Goal: Task Accomplishment & Management: Use online tool/utility

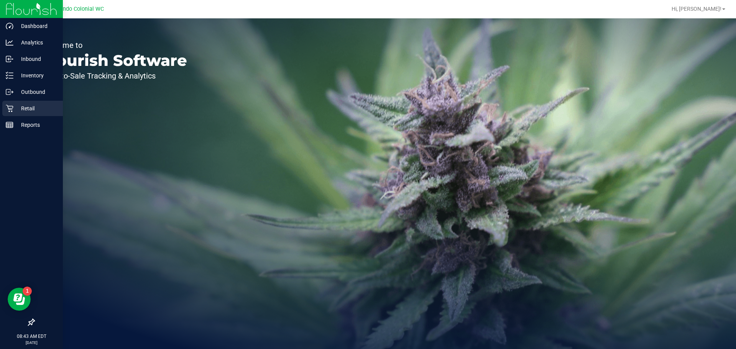
click at [14, 108] on p "Retail" at bounding box center [36, 108] width 46 height 9
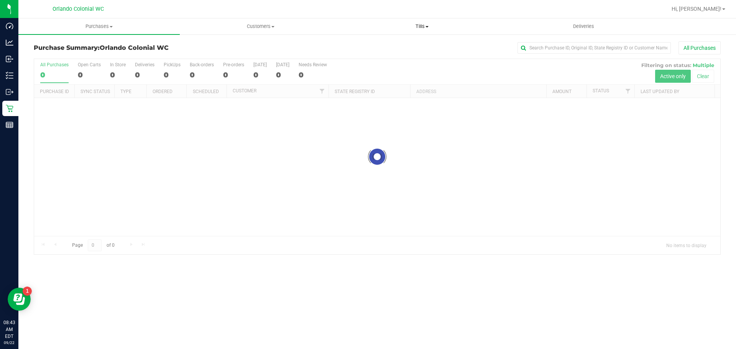
click at [424, 30] on uib-tab-heading "Tills Manage tills Reconcile e-payments" at bounding box center [421, 26] width 161 height 15
click at [416, 48] on li "Manage tills" at bounding box center [421, 46] width 161 height 9
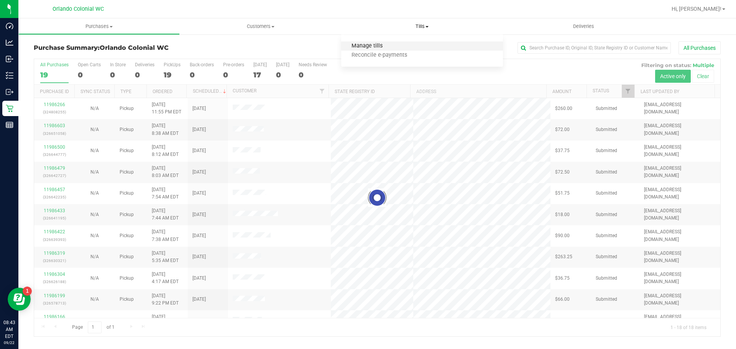
click at [366, 46] on span "Manage tills" at bounding box center [367, 46] width 52 height 7
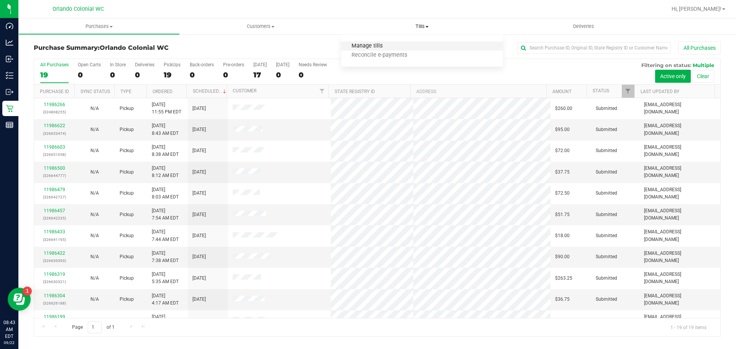
click at [377, 46] on span "Manage tills" at bounding box center [367, 46] width 52 height 7
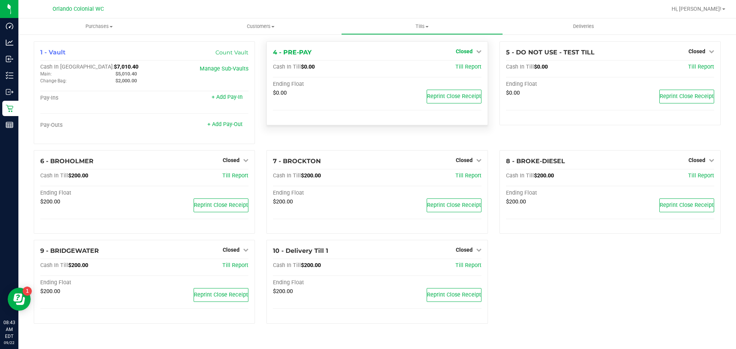
click at [468, 52] on span "Closed" at bounding box center [464, 51] width 17 height 6
click at [464, 67] on link "Open Till" at bounding box center [464, 67] width 20 height 6
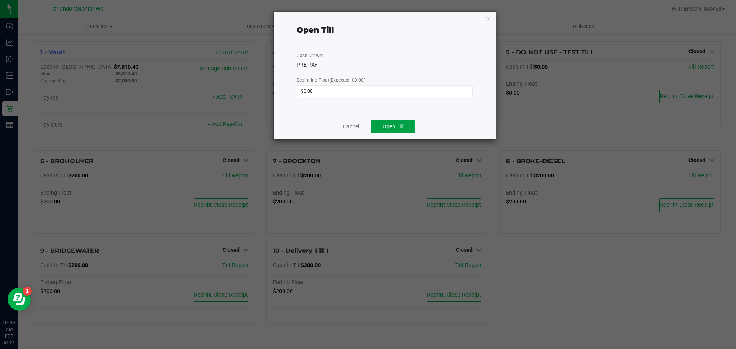
click at [405, 125] on button "Open Till" at bounding box center [393, 127] width 44 height 14
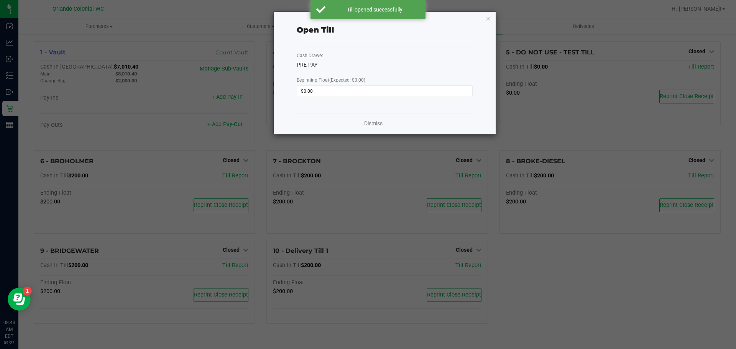
click at [367, 120] on link "Dismiss" at bounding box center [373, 124] width 18 height 8
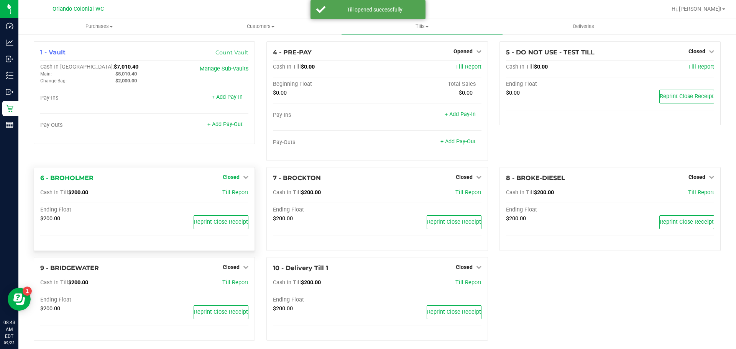
click at [236, 177] on span "Closed" at bounding box center [231, 177] width 17 height 6
click at [239, 191] on link "Open Till" at bounding box center [231, 193] width 20 height 6
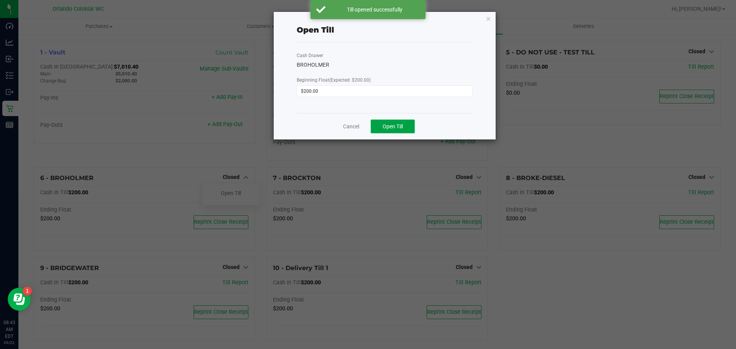
click at [386, 125] on span "Open Till" at bounding box center [392, 126] width 20 height 6
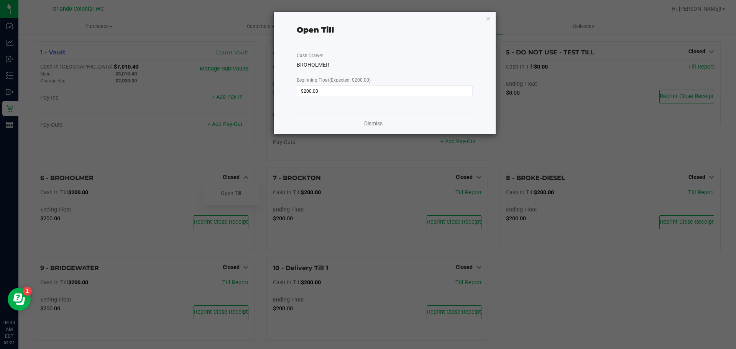
click at [371, 125] on link "Dismiss" at bounding box center [373, 124] width 18 height 8
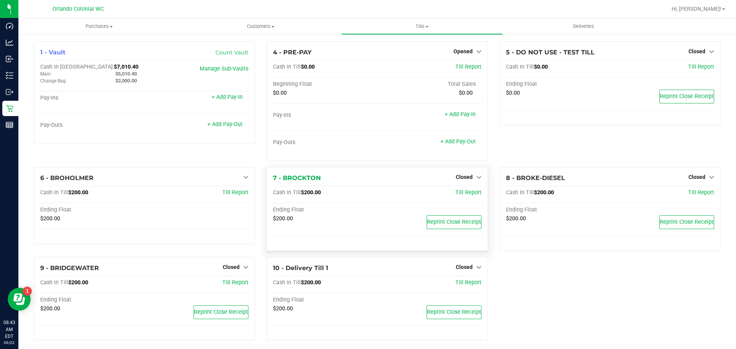
click at [469, 181] on div "Closed" at bounding box center [469, 176] width 26 height 9
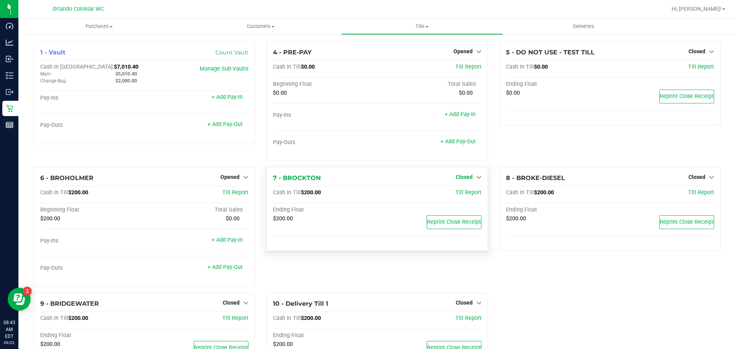
click at [457, 176] on span "Closed" at bounding box center [464, 177] width 17 height 6
click at [455, 192] on link "Open Till" at bounding box center [464, 193] width 20 height 6
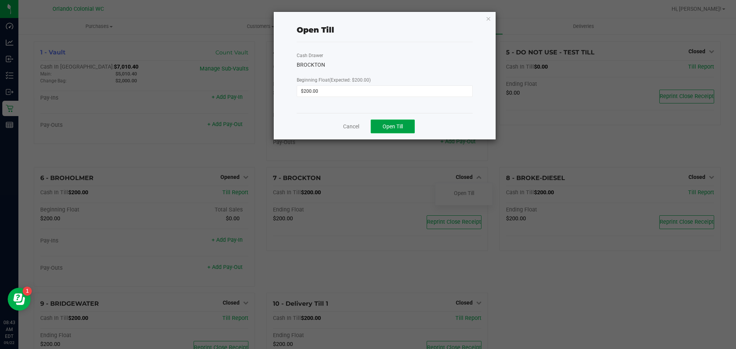
click at [408, 123] on button "Open Till" at bounding box center [393, 127] width 44 height 14
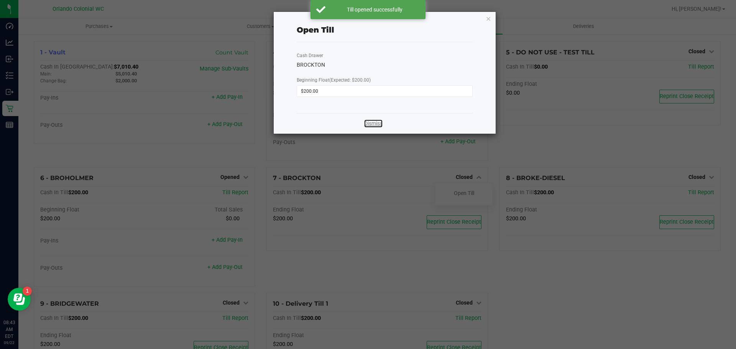
click at [378, 126] on link "Dismiss" at bounding box center [373, 124] width 18 height 8
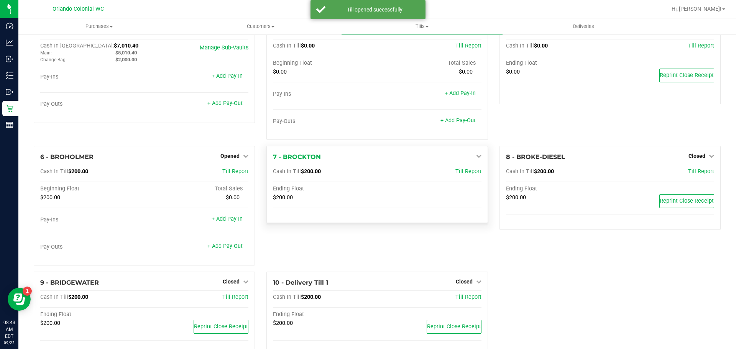
scroll to position [41, 0]
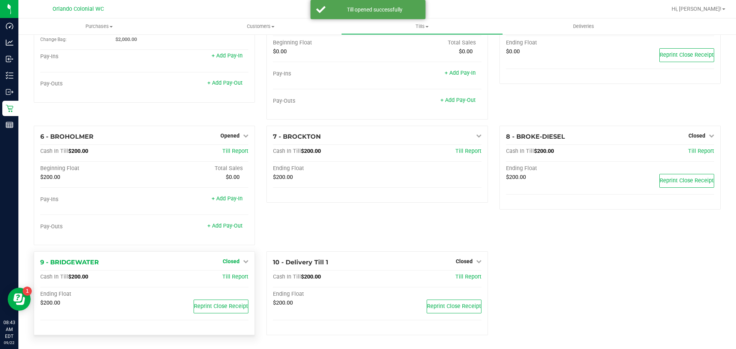
click at [235, 259] on span "Closed" at bounding box center [231, 261] width 17 height 6
click at [233, 274] on link "Open Till" at bounding box center [231, 277] width 20 height 6
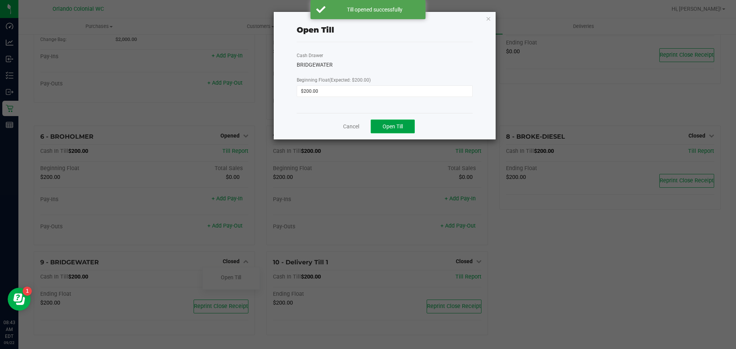
click at [387, 124] on span "Open Till" at bounding box center [392, 126] width 20 height 6
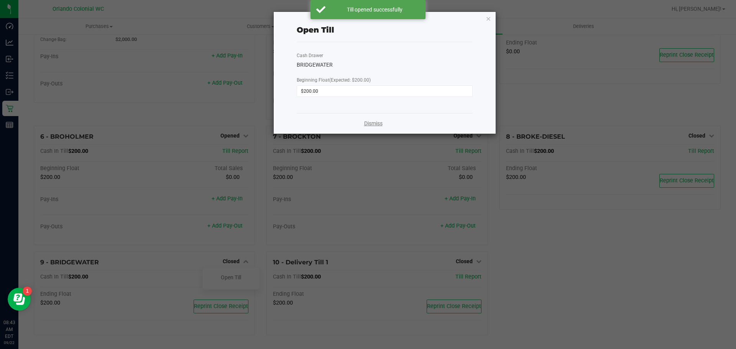
click at [369, 121] on link "Dismiss" at bounding box center [373, 124] width 18 height 8
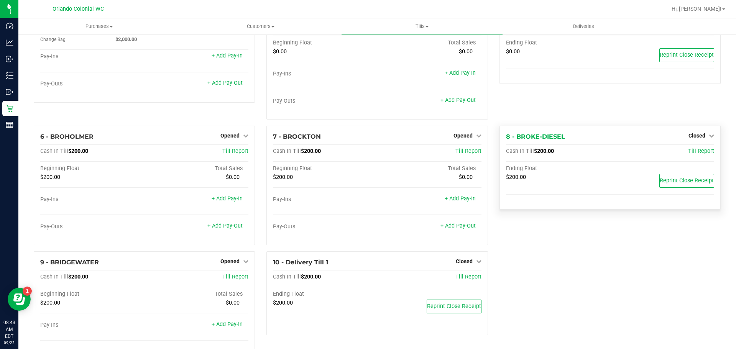
click at [695, 139] on div "Closed" at bounding box center [701, 135] width 26 height 9
click at [694, 136] on span "Closed" at bounding box center [696, 136] width 17 height 6
click at [690, 149] on link "Open Till" at bounding box center [696, 152] width 20 height 6
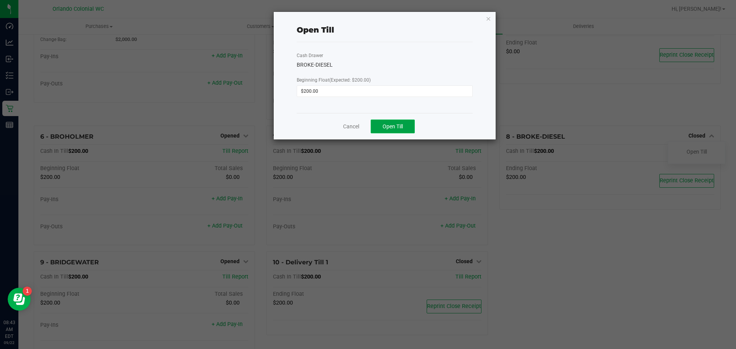
click at [413, 126] on button "Open Till" at bounding box center [393, 127] width 44 height 14
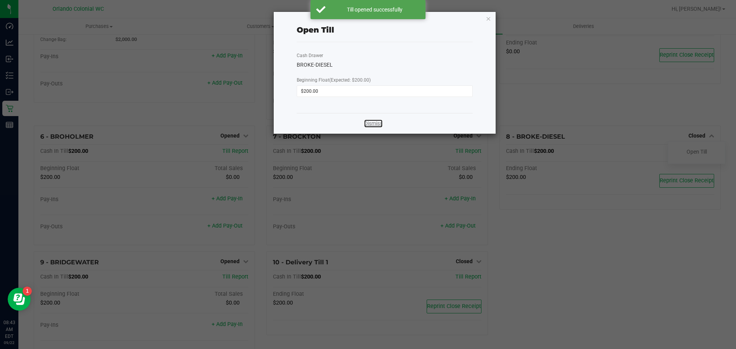
click at [379, 125] on link "Dismiss" at bounding box center [373, 124] width 18 height 8
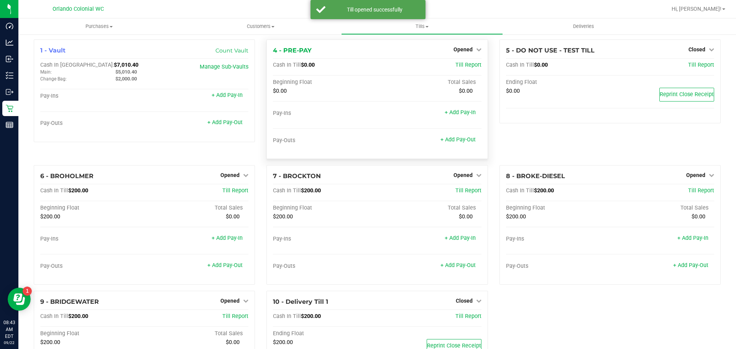
scroll to position [0, 0]
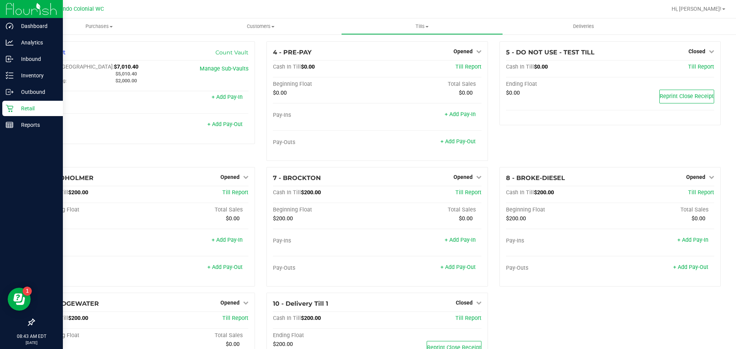
click at [34, 106] on p "Retail" at bounding box center [36, 108] width 46 height 9
